Goal: Information Seeking & Learning: Find specific page/section

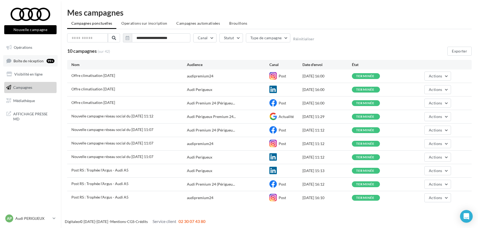
click at [24, 60] on span "Boîte de réception" at bounding box center [28, 60] width 30 height 4
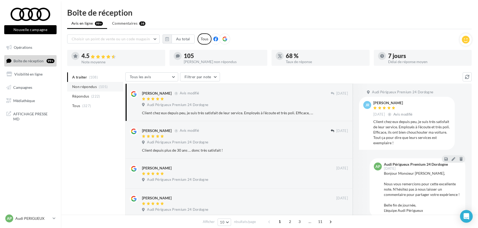
click at [87, 87] on span "Non répondus" at bounding box center [84, 86] width 25 height 5
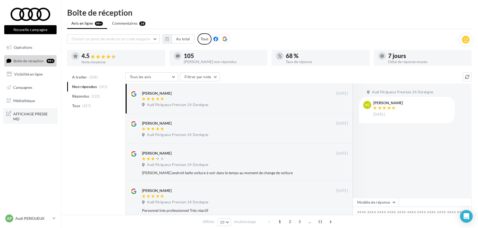
click at [17, 112] on span "AFFICHAGE PRESSE MD" at bounding box center [33, 115] width 41 height 11
click at [30, 99] on span "Médiathèque" at bounding box center [24, 100] width 22 height 4
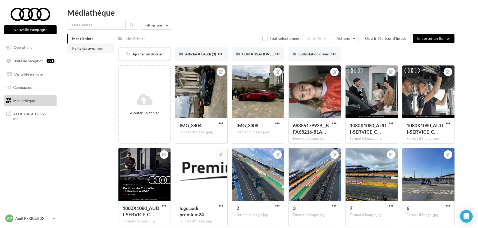
click at [88, 49] on span "Partagés avec moi" at bounding box center [87, 48] width 31 height 4
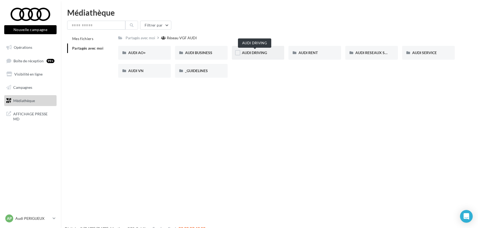
click at [252, 53] on span "AUDI DRIVING" at bounding box center [254, 52] width 25 height 4
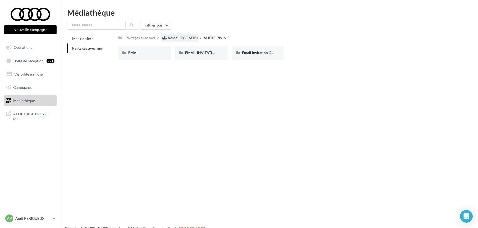
click at [182, 37] on div "Réseau VGF AUDI" at bounding box center [183, 37] width 30 height 5
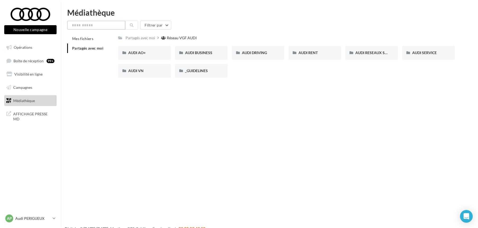
click at [85, 29] on input "text" at bounding box center [96, 25] width 58 height 9
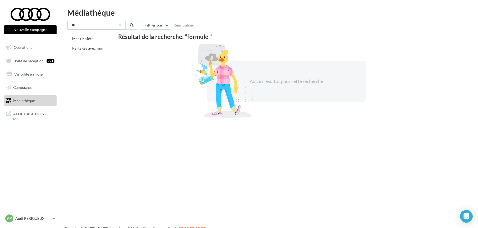
type input "*"
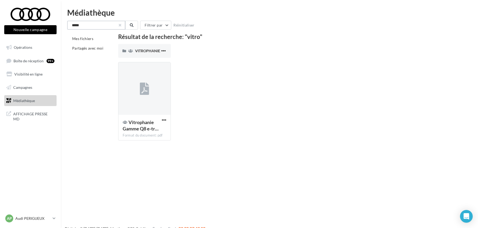
type input "*****"
click at [119, 24] on button "button" at bounding box center [120, 25] width 2 height 2
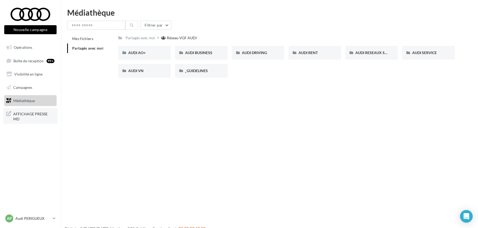
click at [39, 115] on span "AFFICHAGE PRESSE MD" at bounding box center [33, 115] width 41 height 11
